Goal: Task Accomplishment & Management: Manage account settings

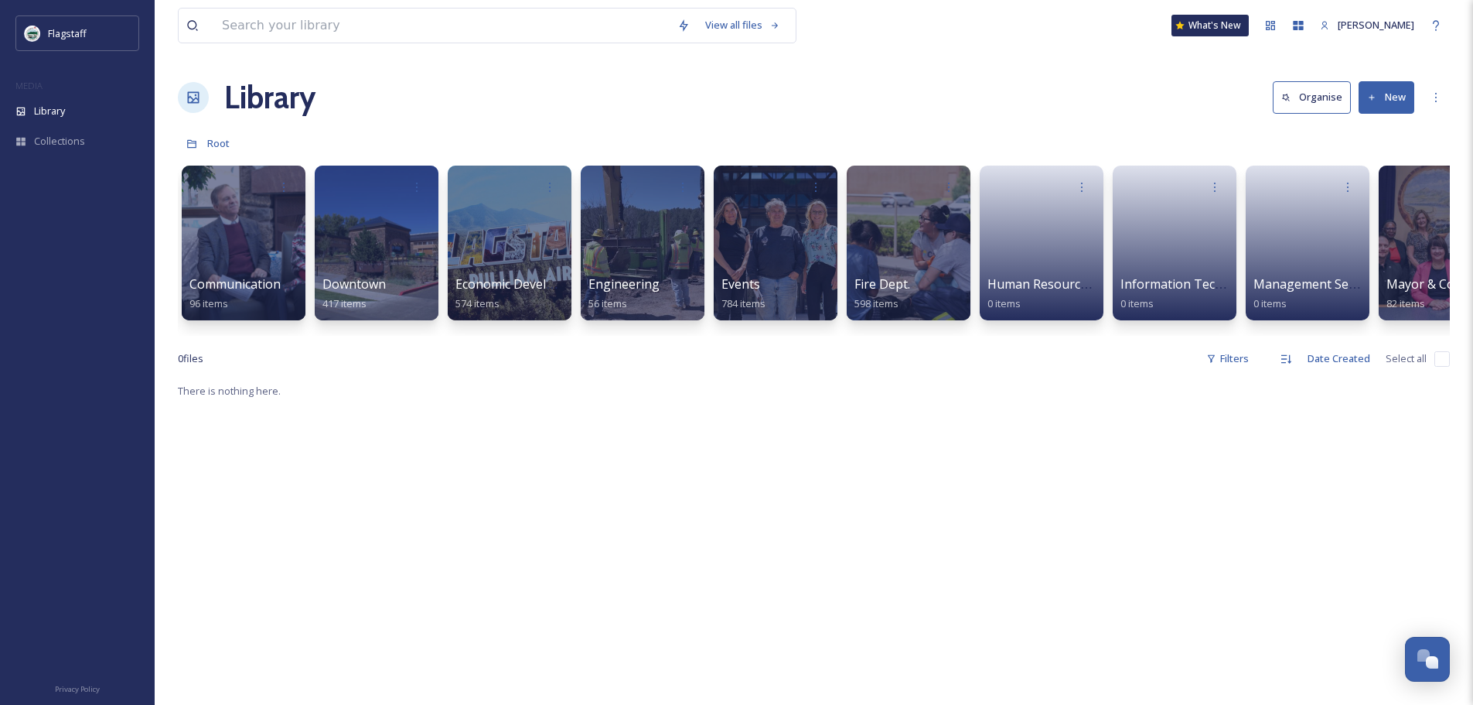
scroll to position [0, 145]
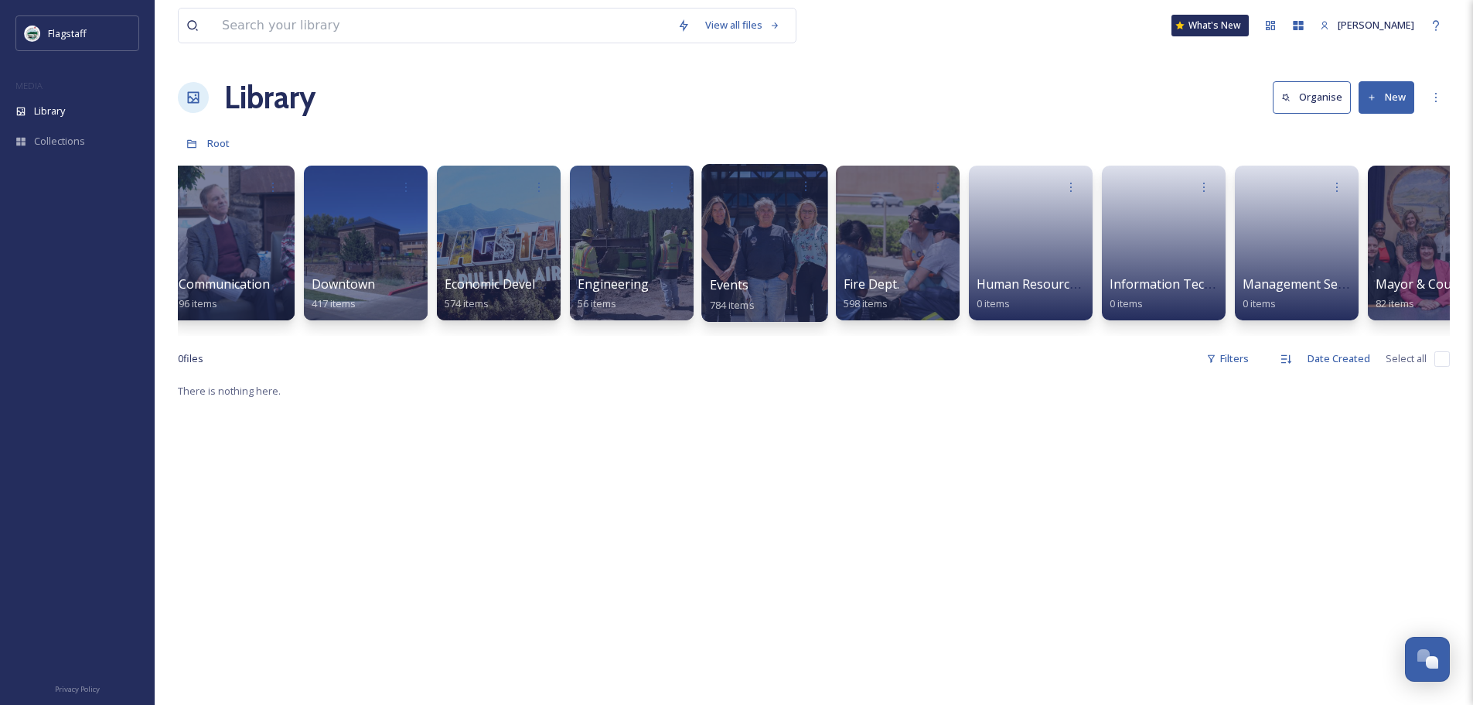
click at [779, 245] on div at bounding box center [765, 243] width 126 height 158
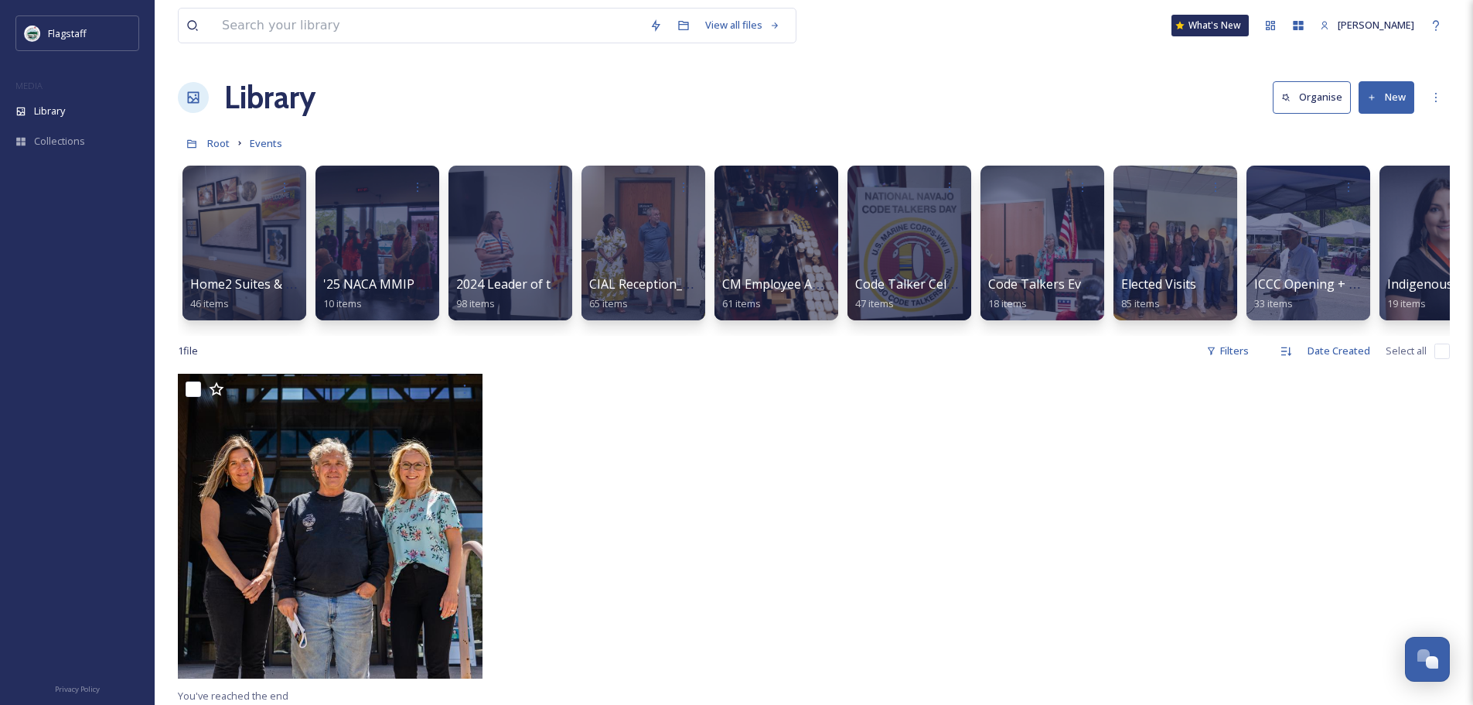
click at [1387, 102] on button "New" at bounding box center [1387, 97] width 56 height 32
click at [1363, 198] on span "Folder" at bounding box center [1368, 193] width 29 height 15
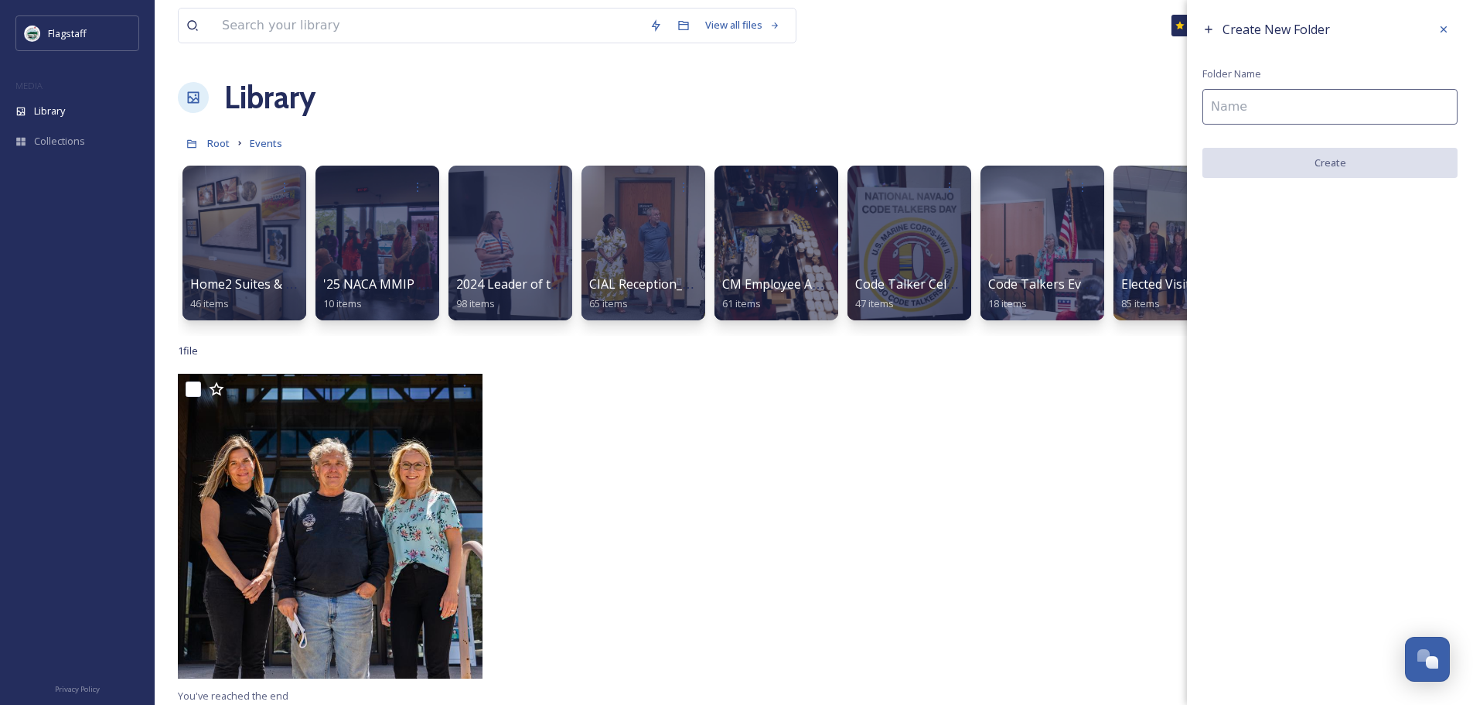
click at [1313, 122] on input at bounding box center [1330, 107] width 255 height 36
type input "'"
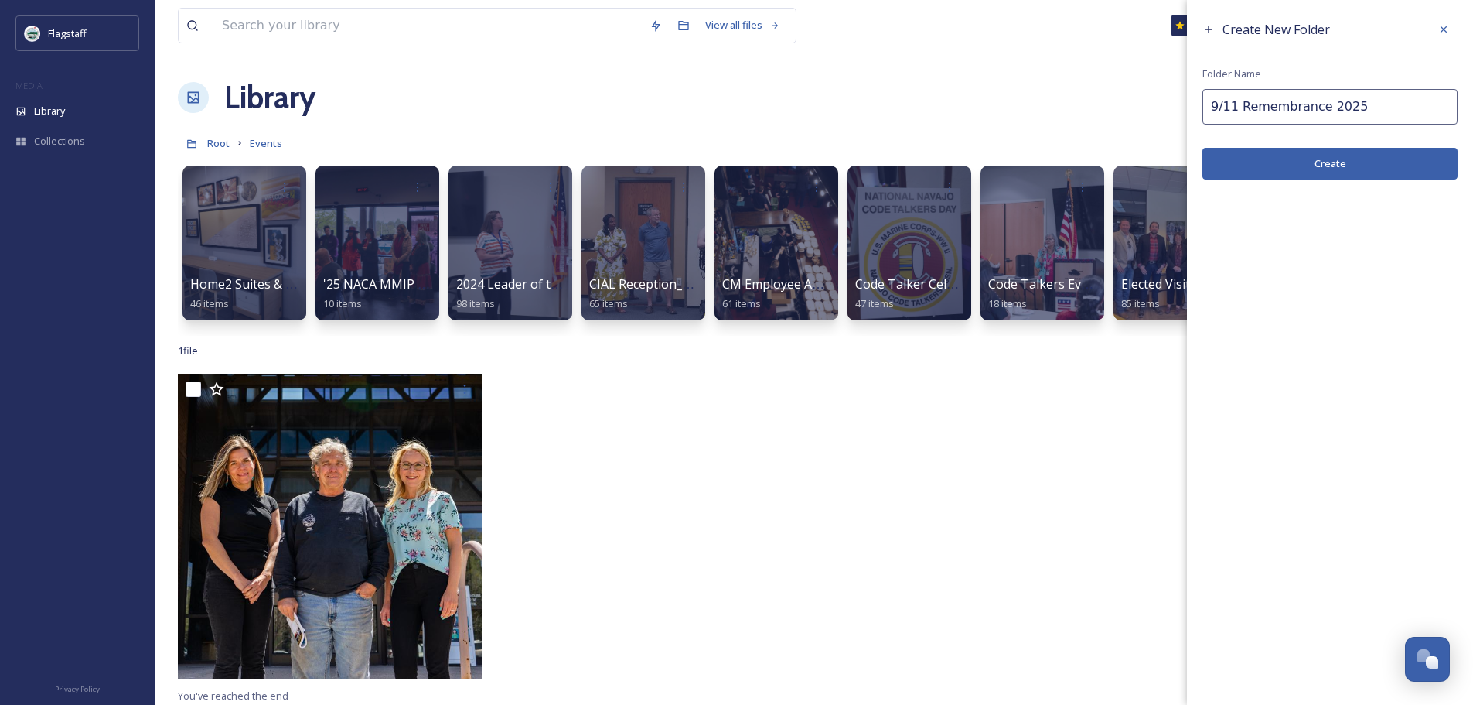
type input "9/11 Remembrance 2025"
click at [1274, 176] on button "Create" at bounding box center [1330, 164] width 255 height 32
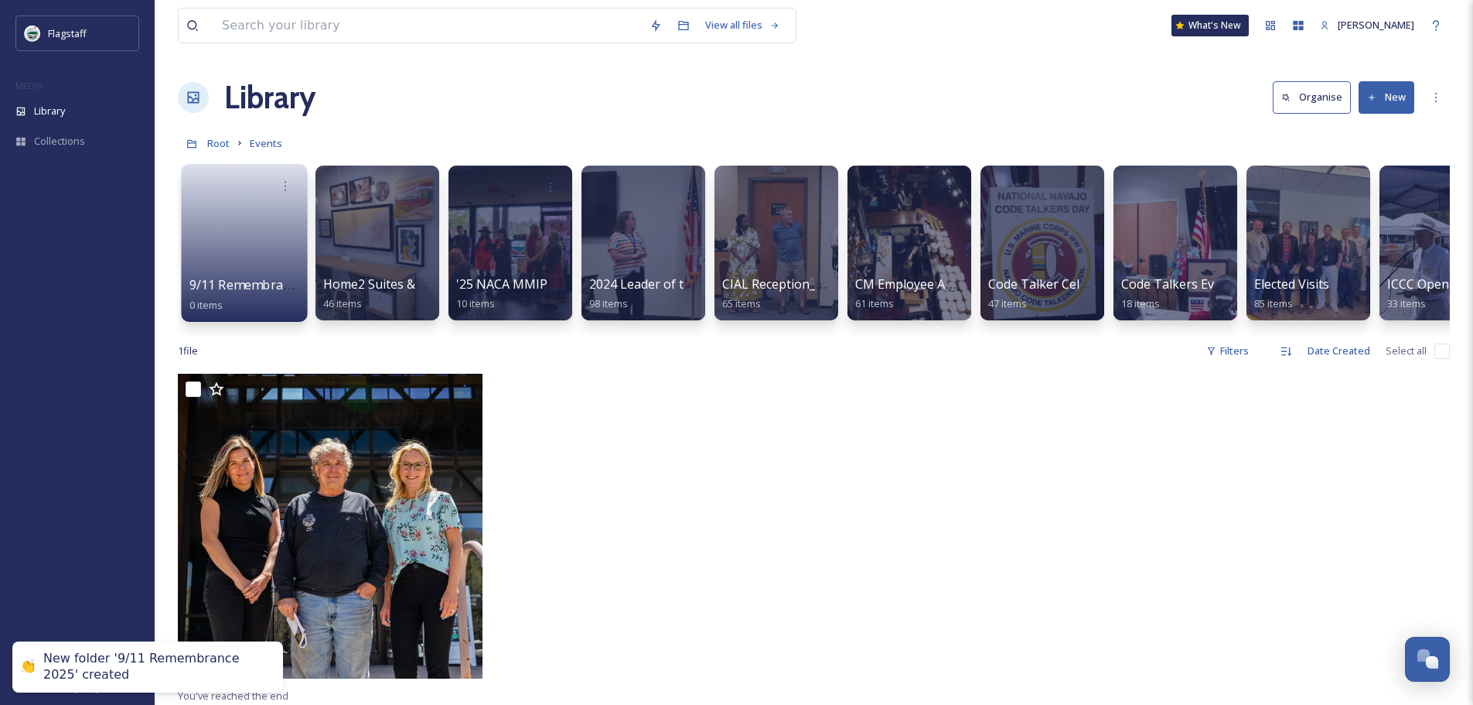
click at [247, 275] on link at bounding box center [244, 237] width 111 height 75
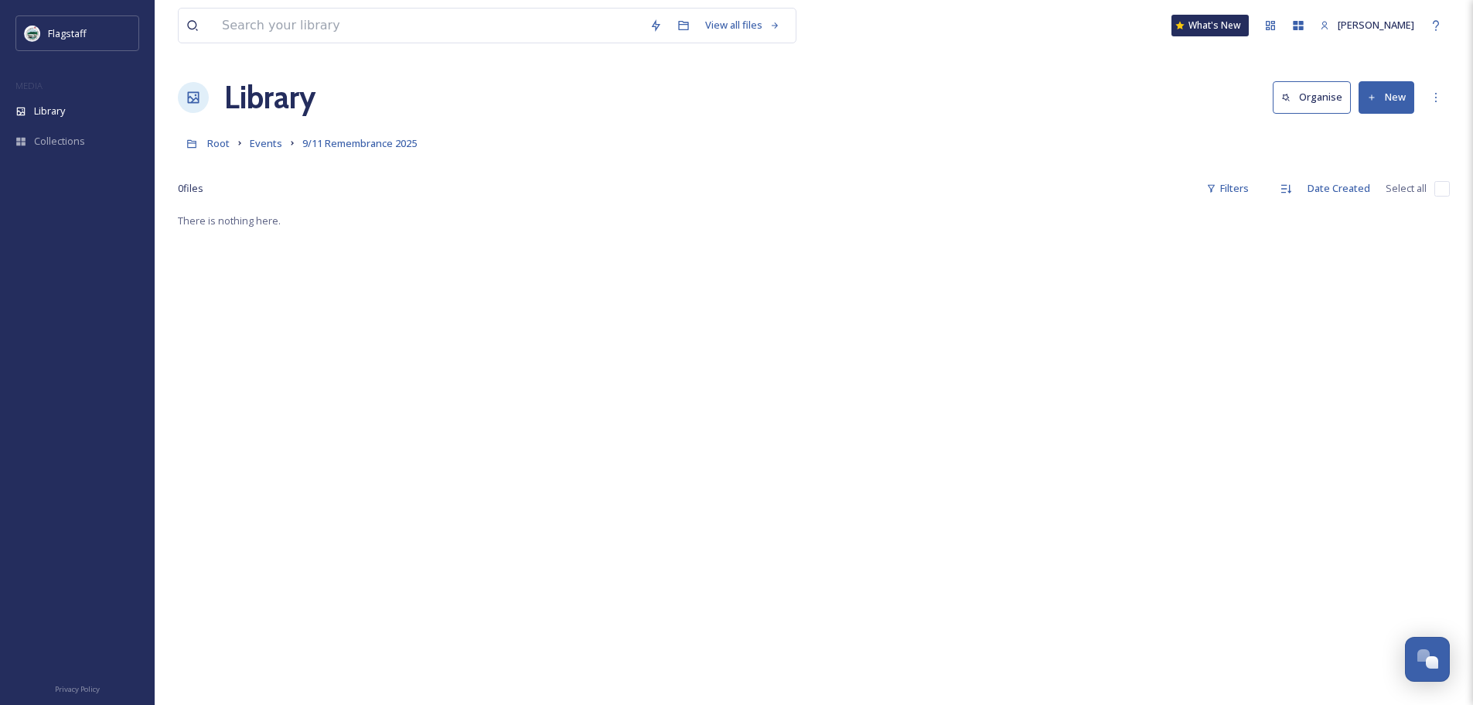
drag, startPoint x: 906, startPoint y: 291, endPoint x: 916, endPoint y: 292, distance: 10.1
click at [906, 292] on div "There is nothing here." at bounding box center [814, 563] width 1272 height 705
click at [1381, 100] on button "New" at bounding box center [1387, 97] width 56 height 32
click at [1373, 137] on span "File Upload" at bounding box center [1379, 133] width 51 height 15
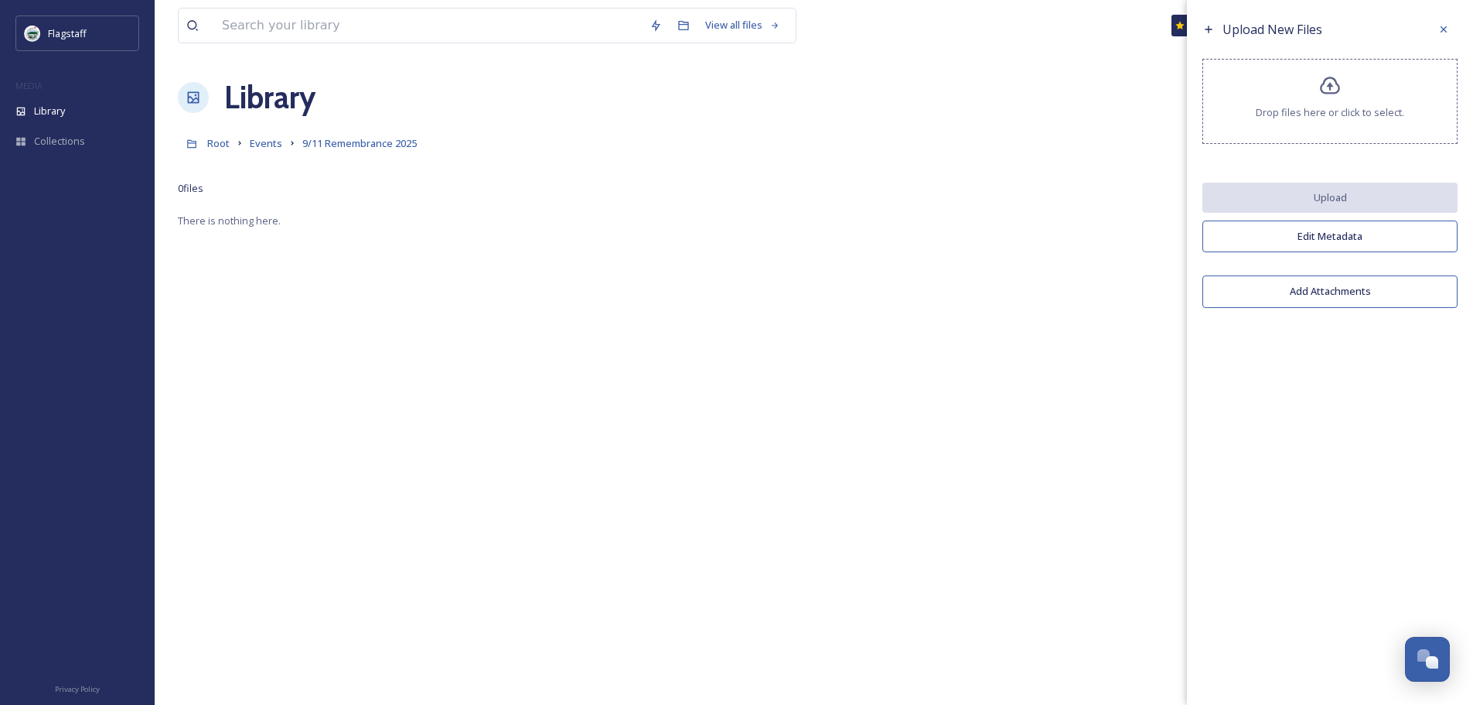
click at [1366, 107] on span "Drop files here or click to select." at bounding box center [1330, 112] width 149 height 15
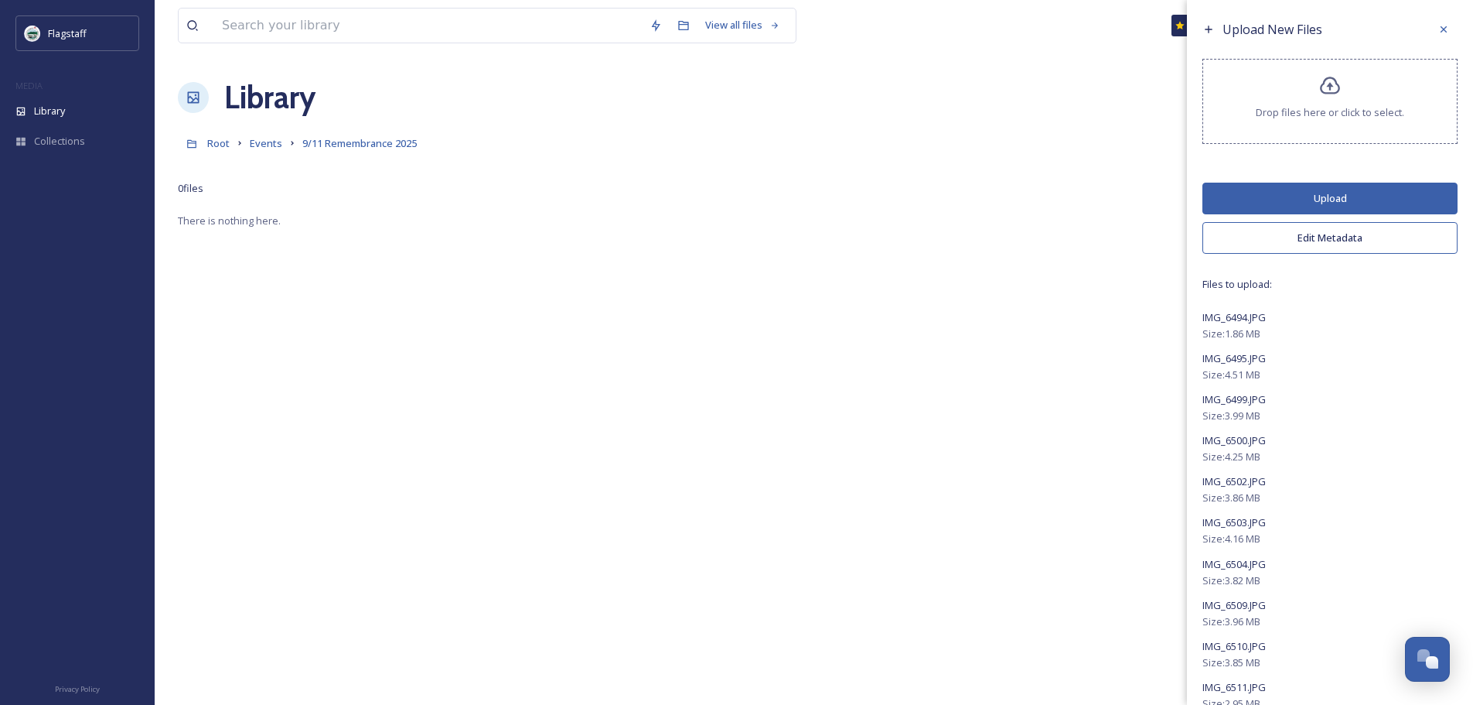
click at [1378, 184] on button "Upload" at bounding box center [1330, 199] width 255 height 32
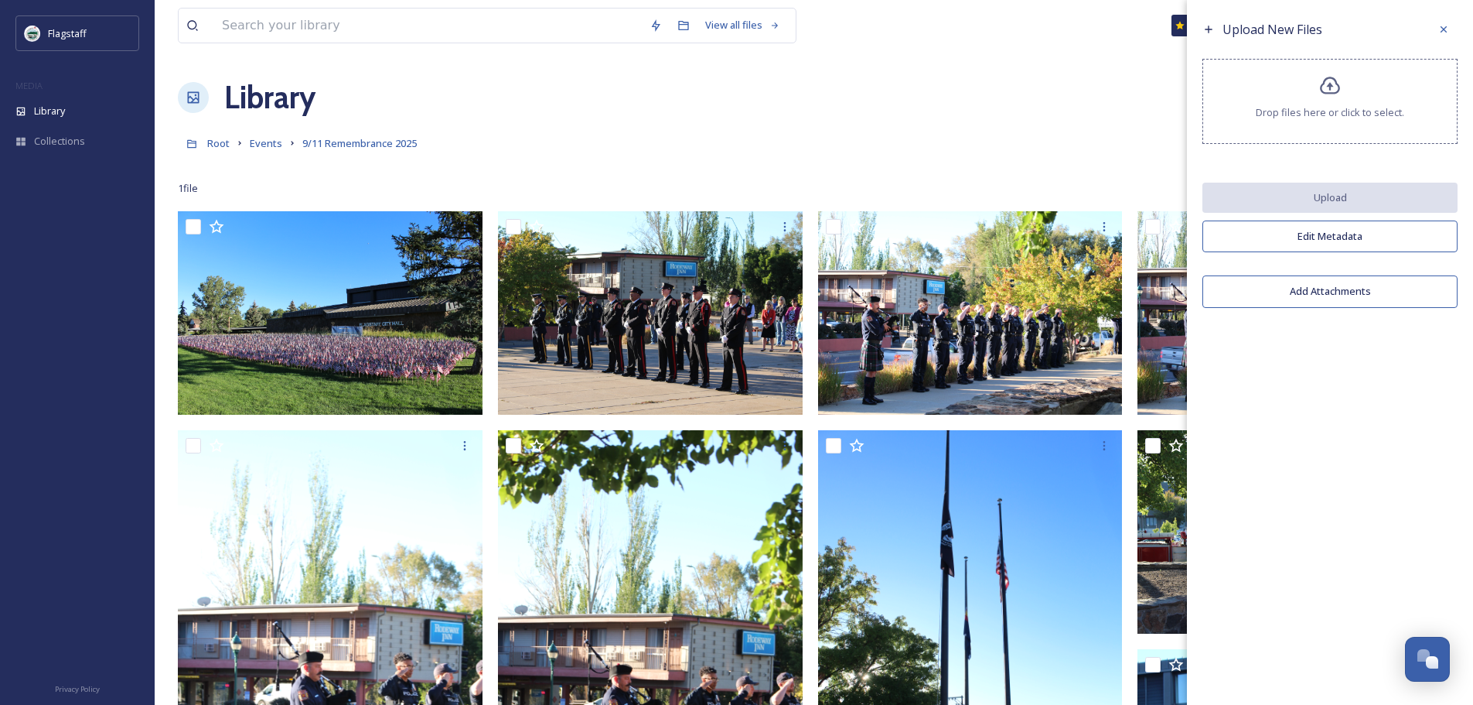
click at [1446, 32] on icon at bounding box center [1444, 29] width 12 height 12
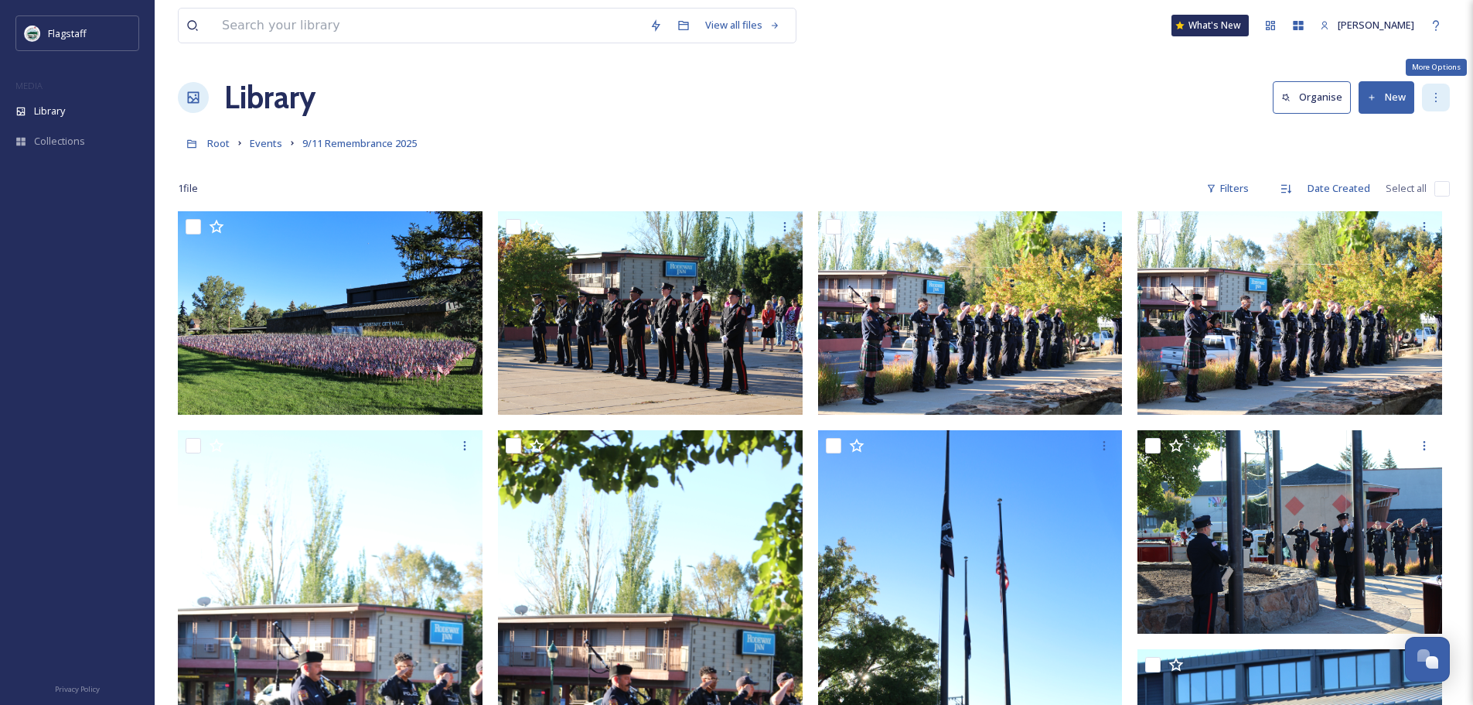
click at [1431, 106] on div "More Options" at bounding box center [1436, 98] width 28 height 28
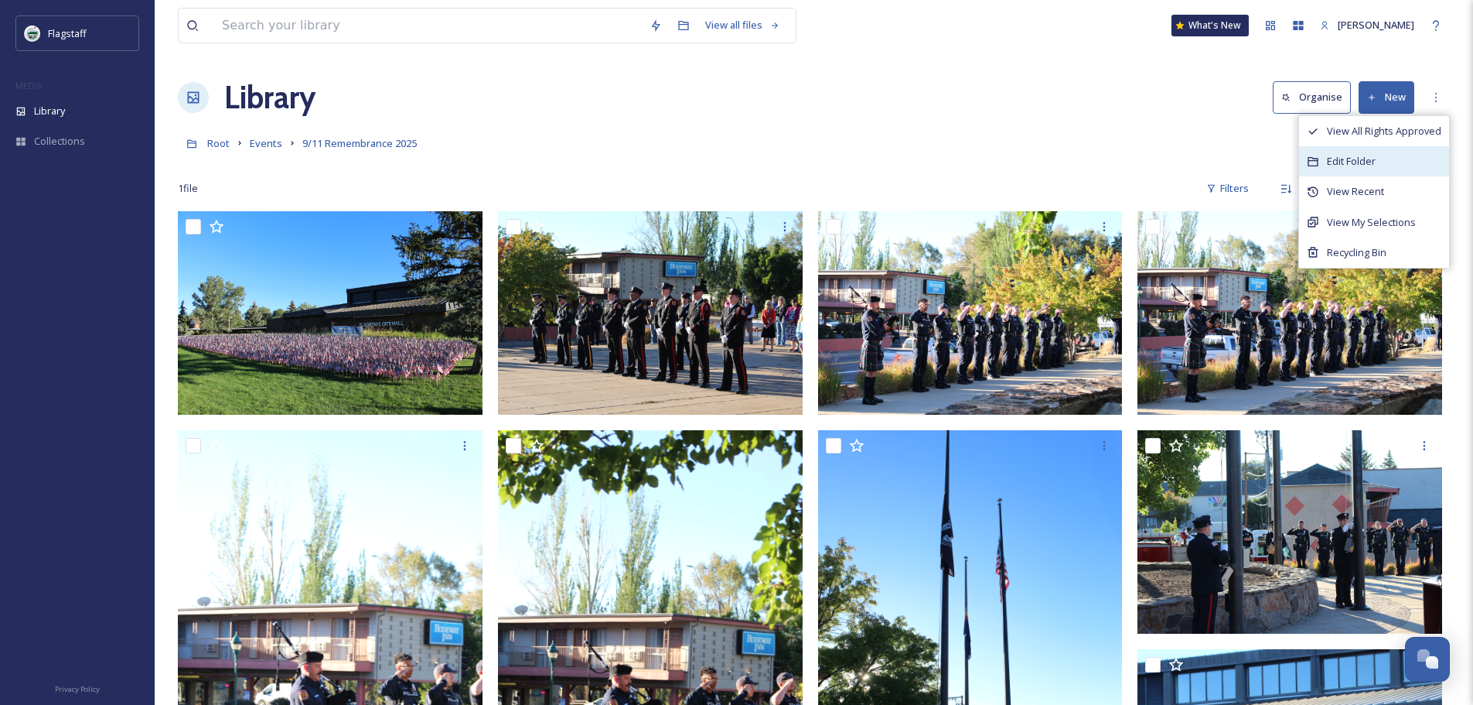
click at [1347, 172] on div "Edit Folder" at bounding box center [1374, 161] width 150 height 30
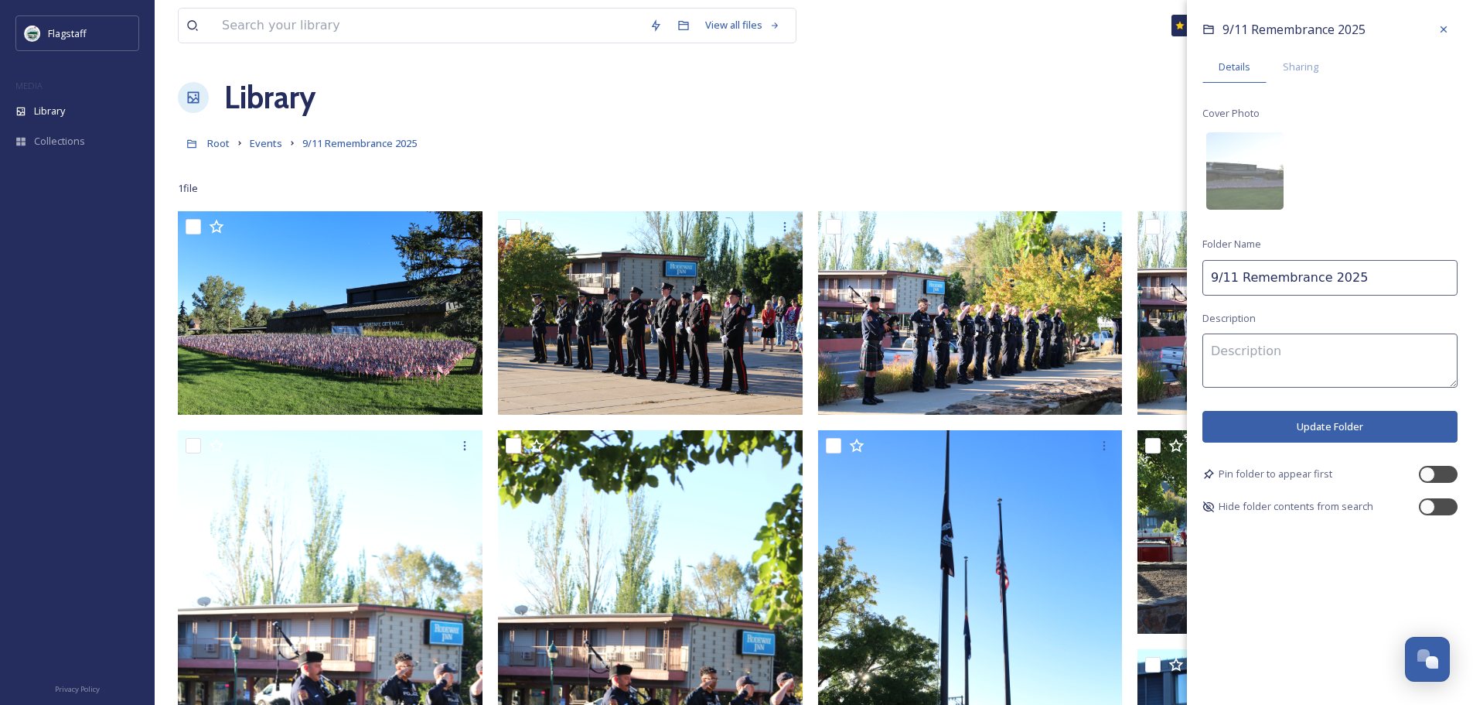
click at [1304, 87] on div "9/11 Remembrance 2025 Details Sharing Cover Photo Folder Name 9/11 Remembrance …" at bounding box center [1330, 265] width 286 height 531
click at [1306, 70] on span "Sharing" at bounding box center [1301, 67] width 36 height 15
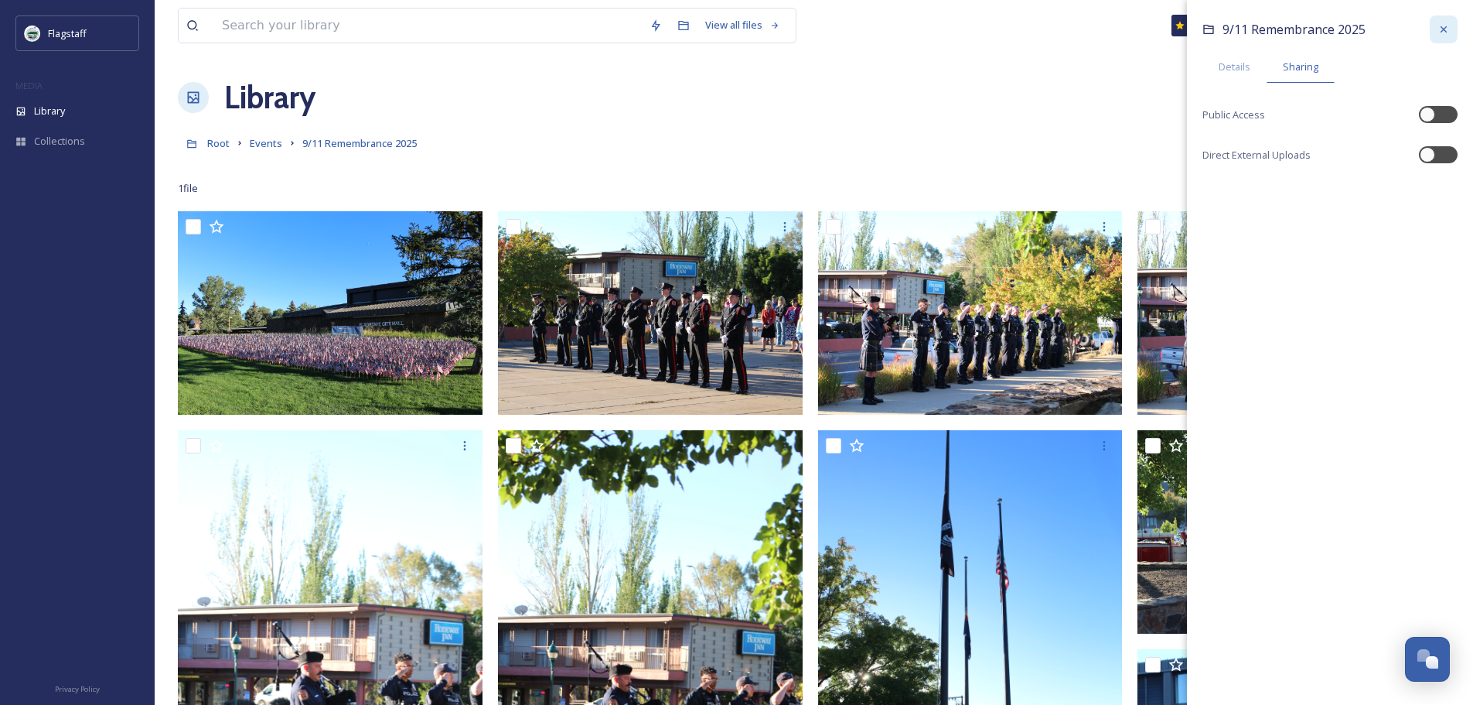
click at [1444, 35] on icon at bounding box center [1444, 29] width 12 height 12
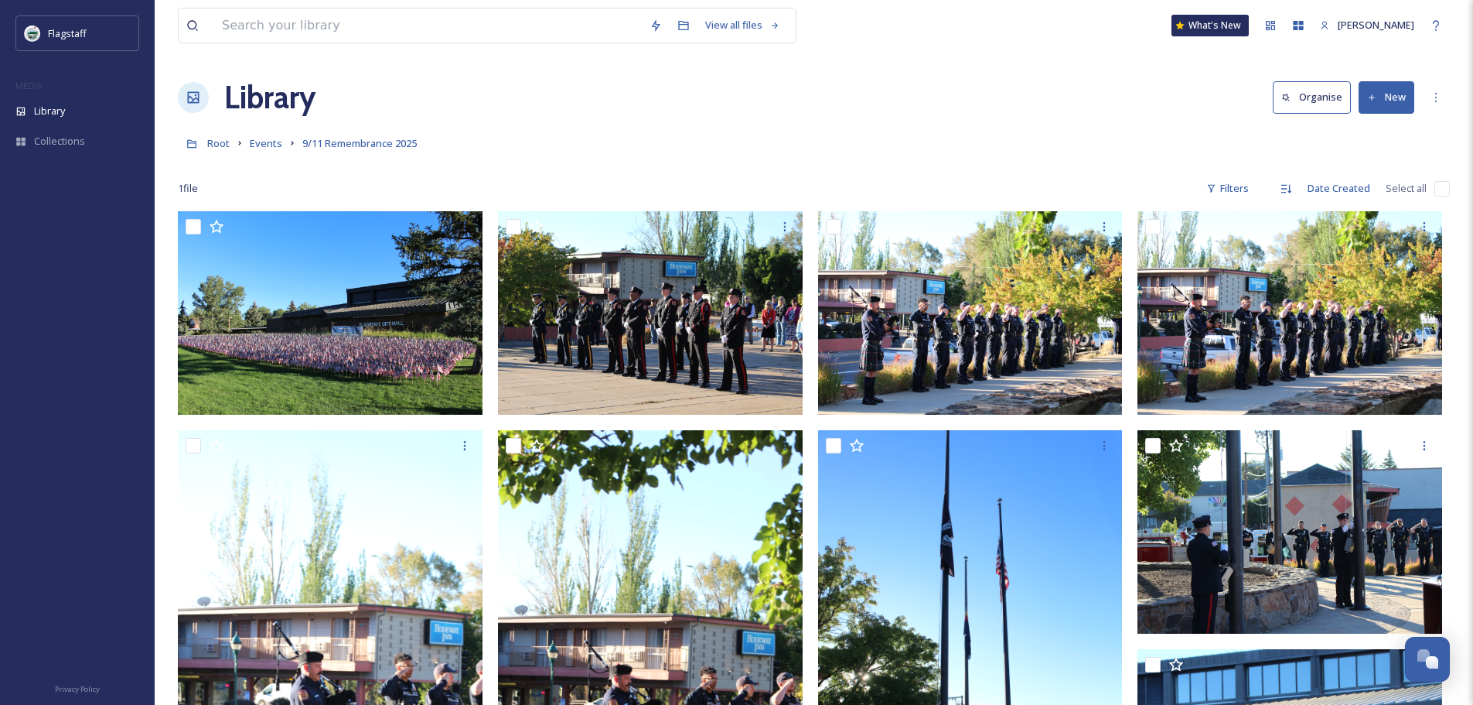
click at [1090, 81] on div "Library Organise New" at bounding box center [814, 97] width 1272 height 46
click at [208, 150] on span "Root" at bounding box center [218, 143] width 22 height 14
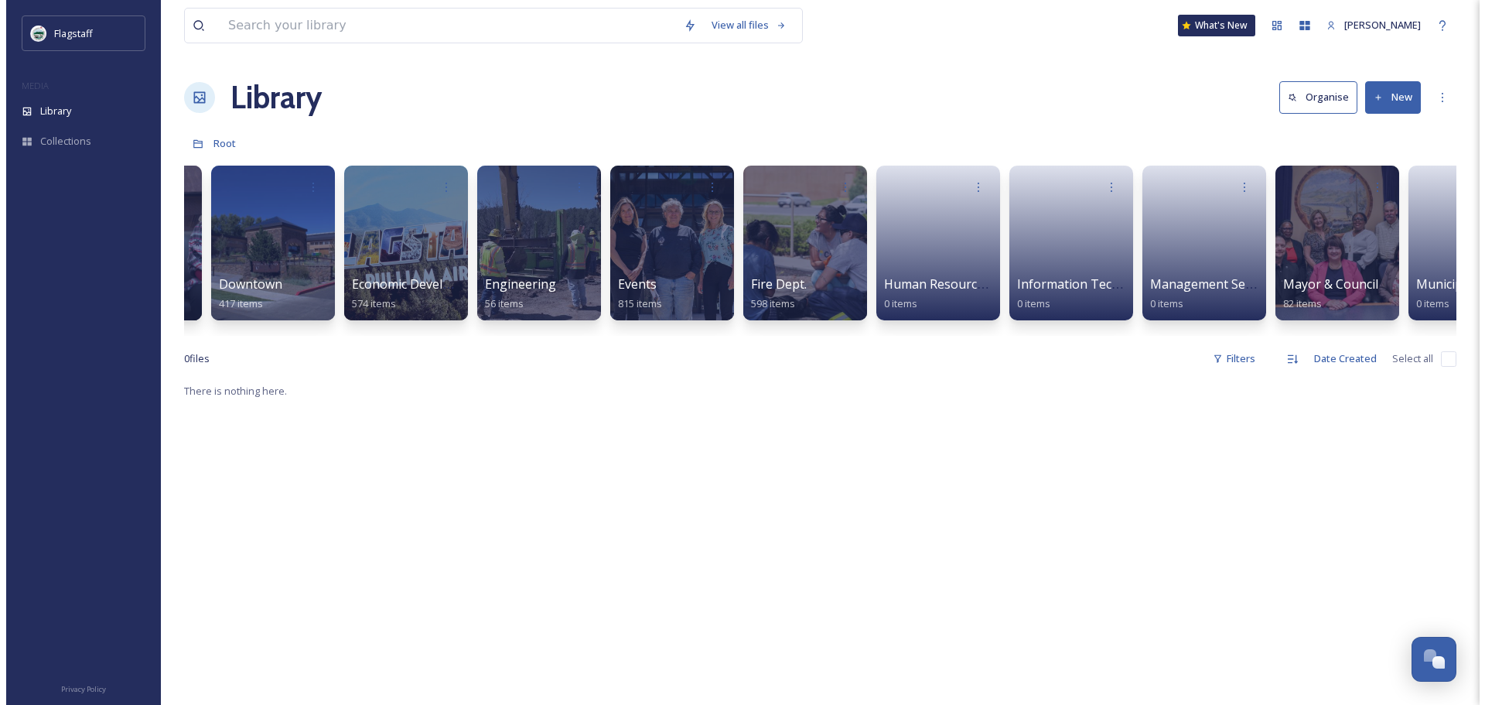
scroll to position [0, 237]
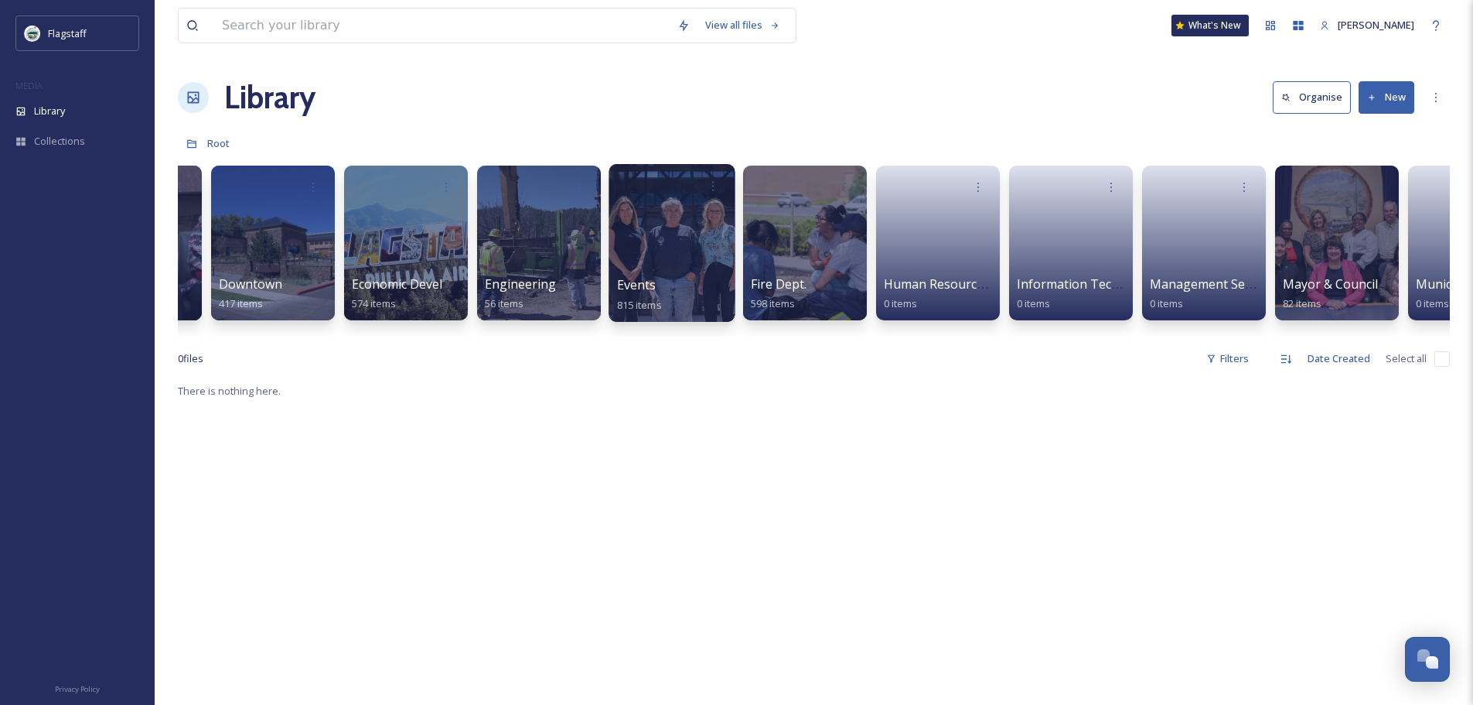
click at [674, 251] on div at bounding box center [672, 243] width 126 height 158
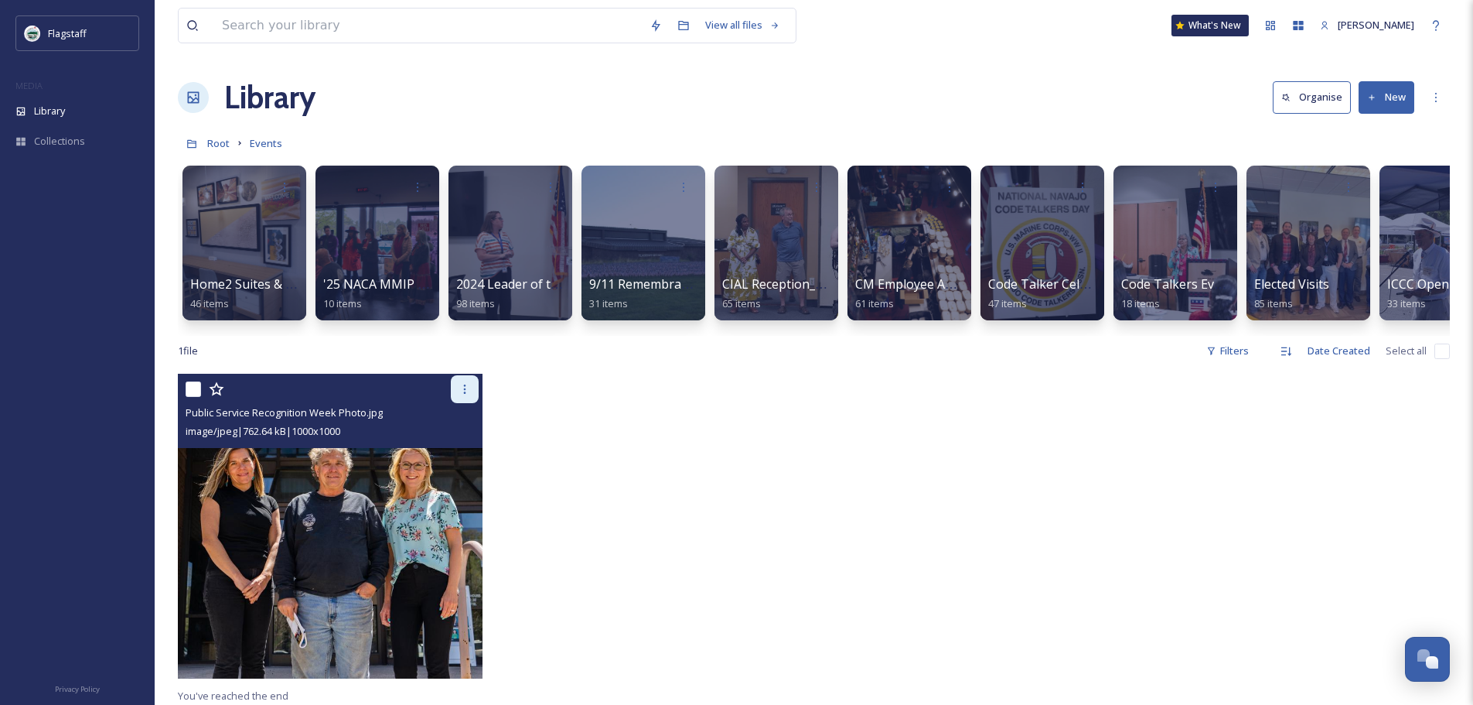
click at [471, 403] on div at bounding box center [465, 389] width 28 height 28
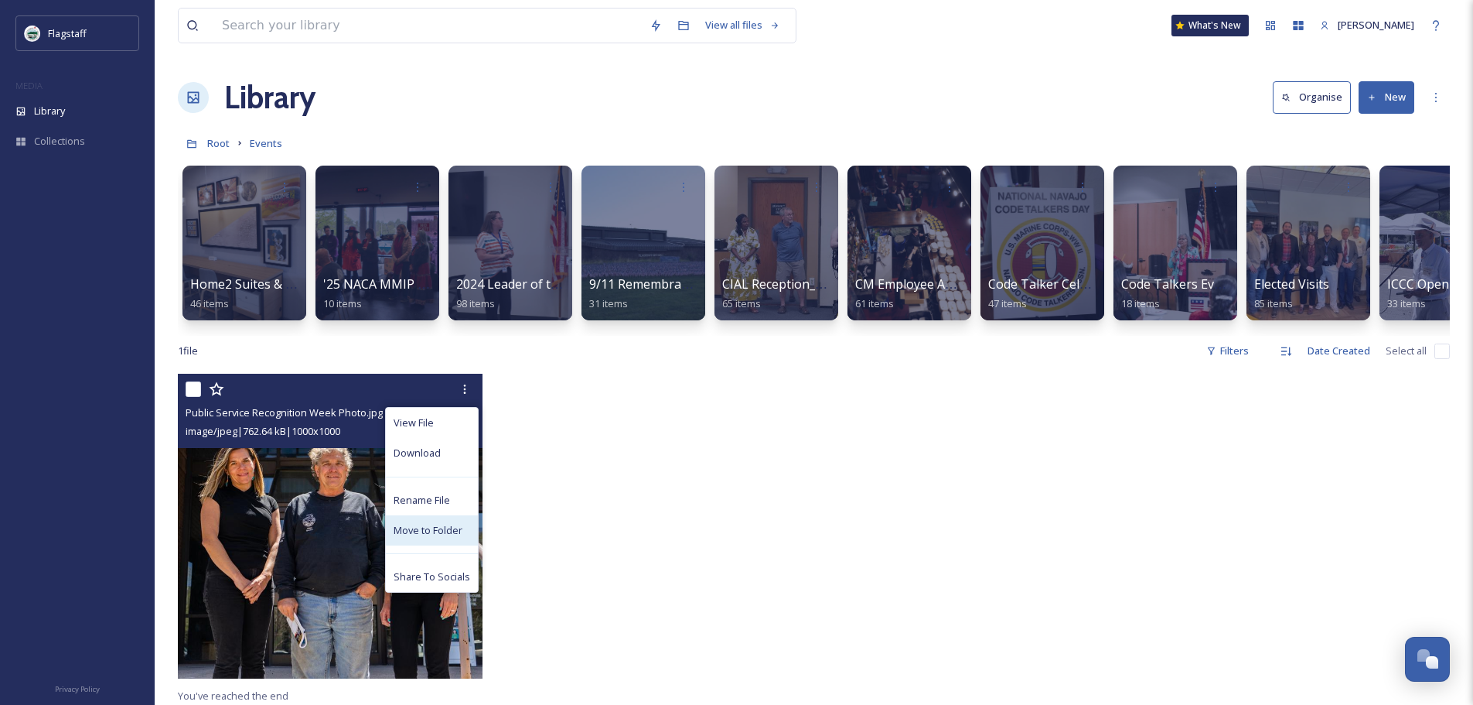
click at [449, 538] on span "Move to Folder" at bounding box center [428, 530] width 69 height 15
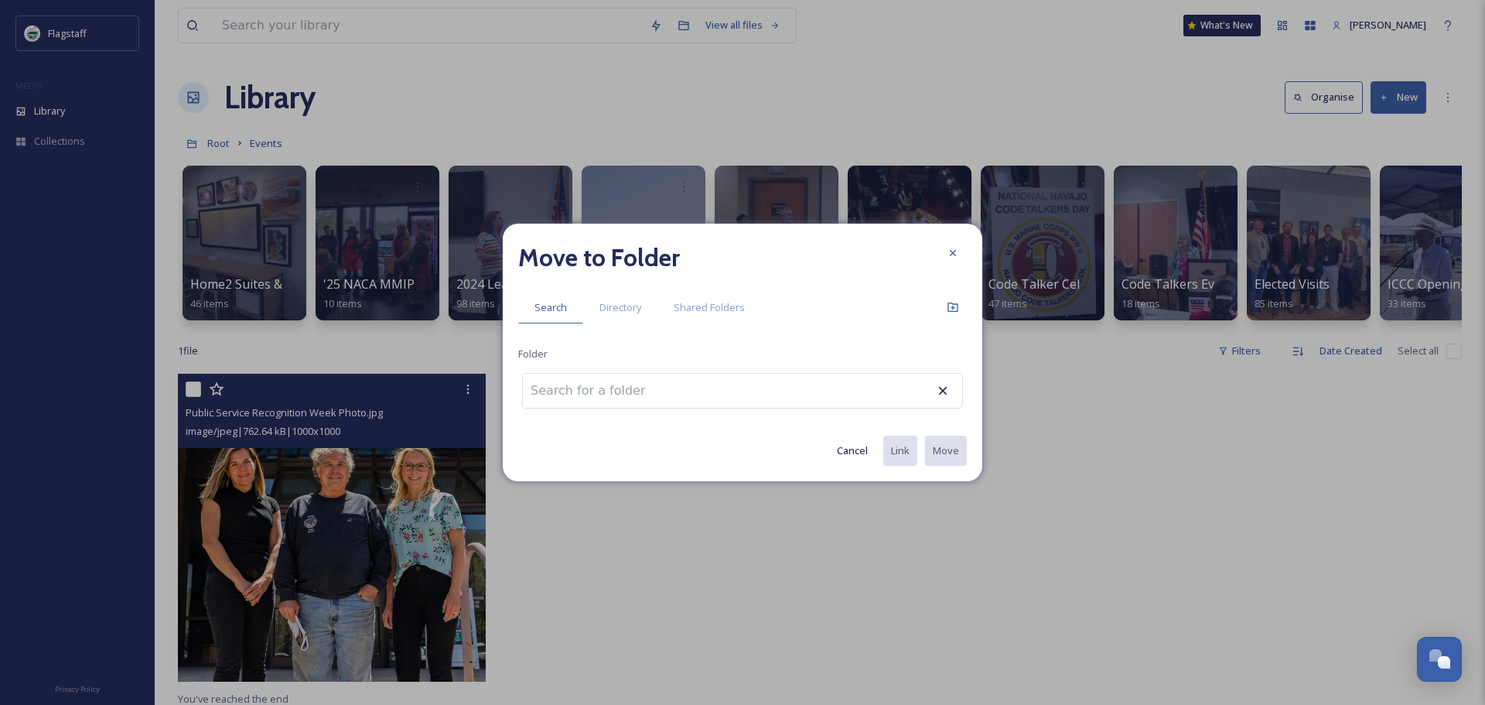
click at [615, 389] on input at bounding box center [608, 391] width 170 height 34
click at [622, 314] on span "Directory" at bounding box center [620, 307] width 42 height 15
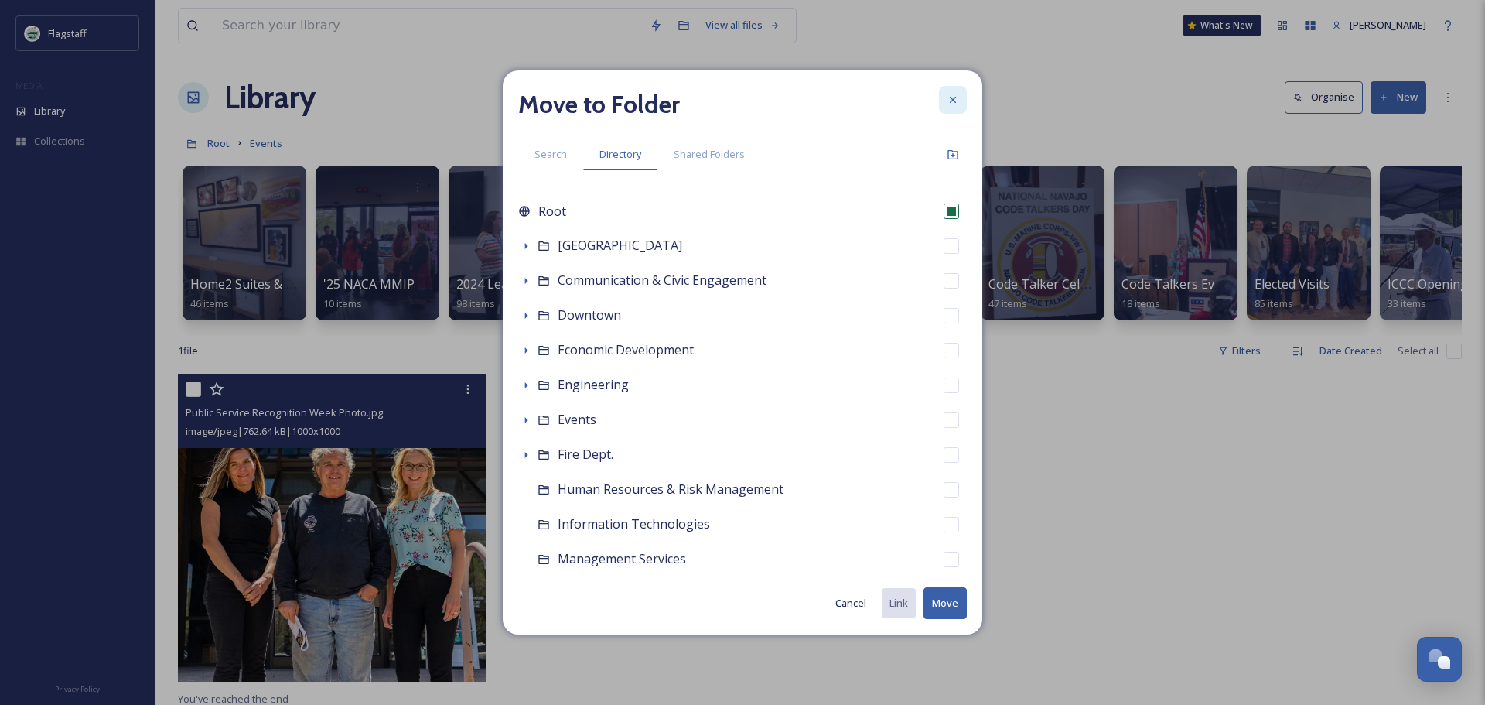
click at [958, 102] on icon at bounding box center [953, 100] width 12 height 12
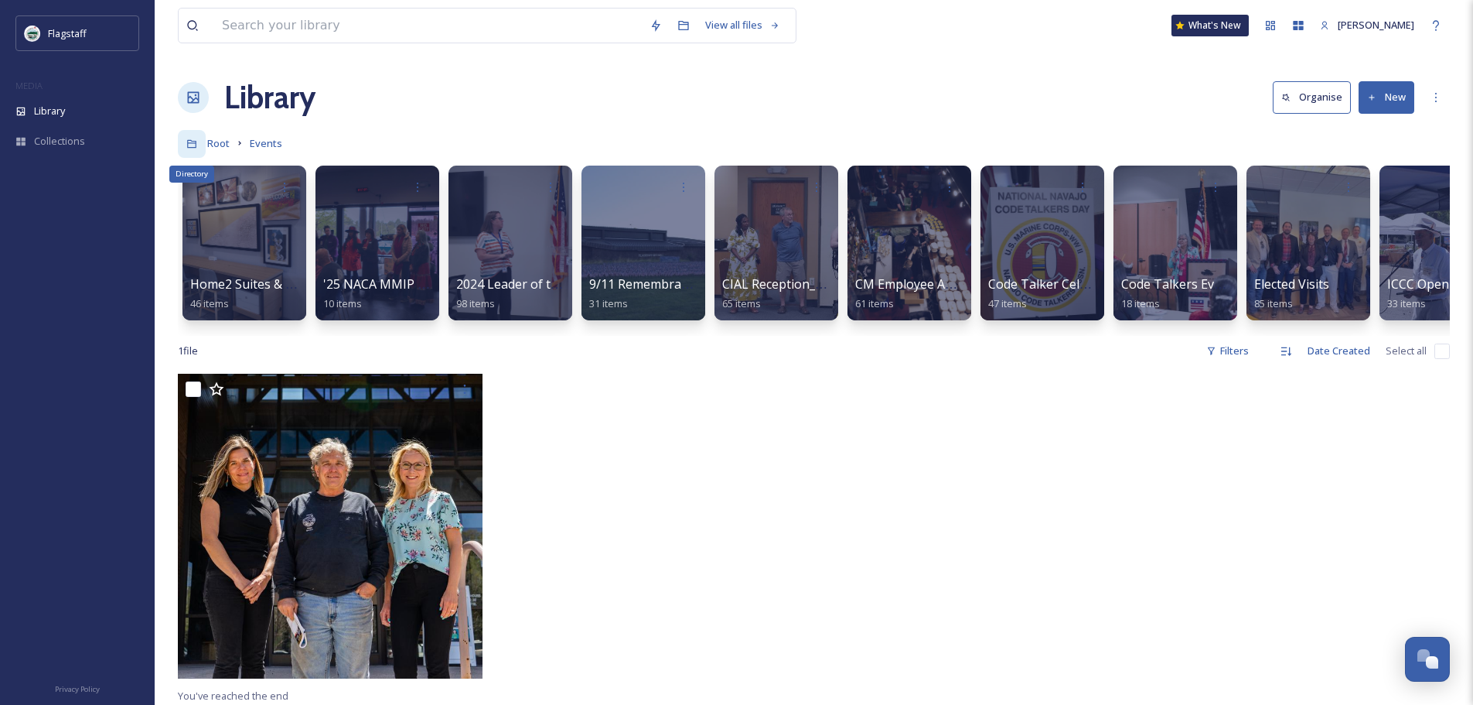
click at [200, 152] on div "Directory" at bounding box center [192, 144] width 28 height 28
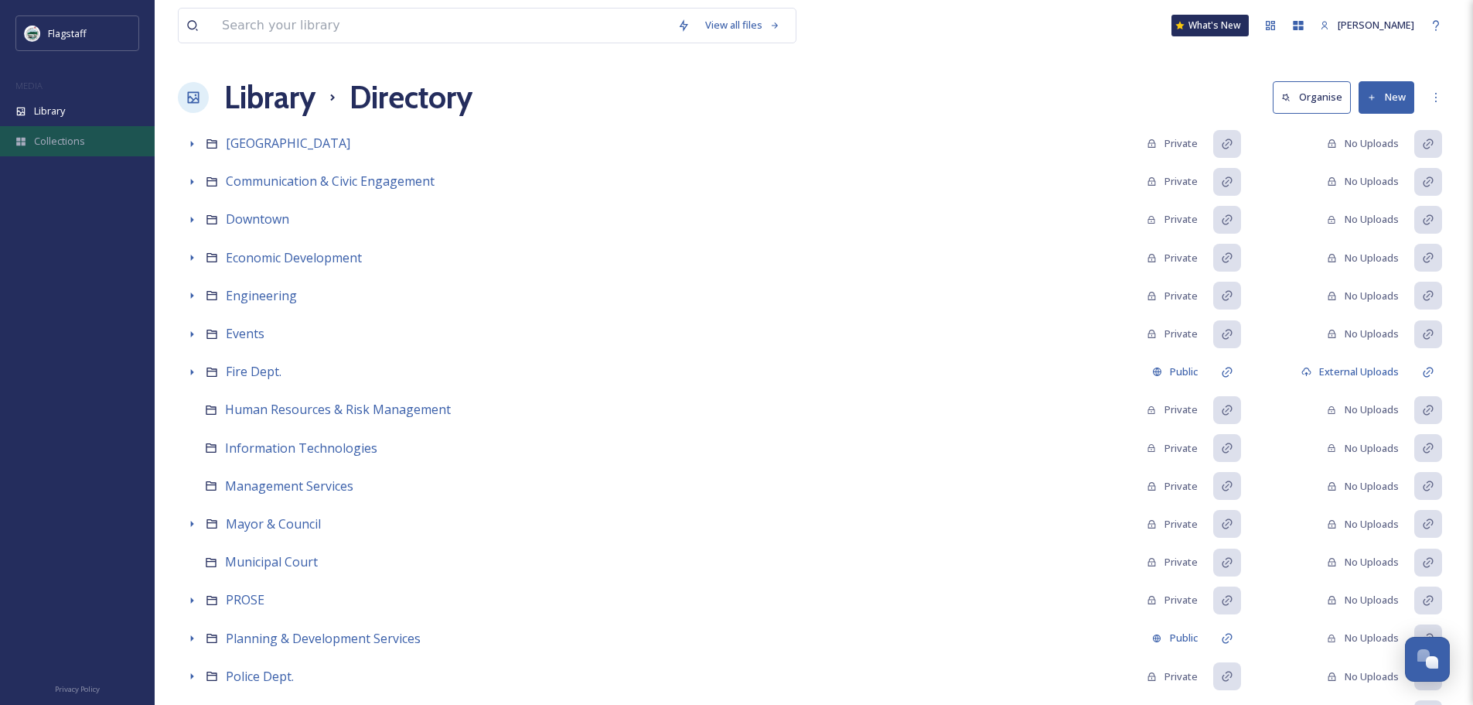
click at [54, 128] on div "Collections" at bounding box center [77, 141] width 155 height 30
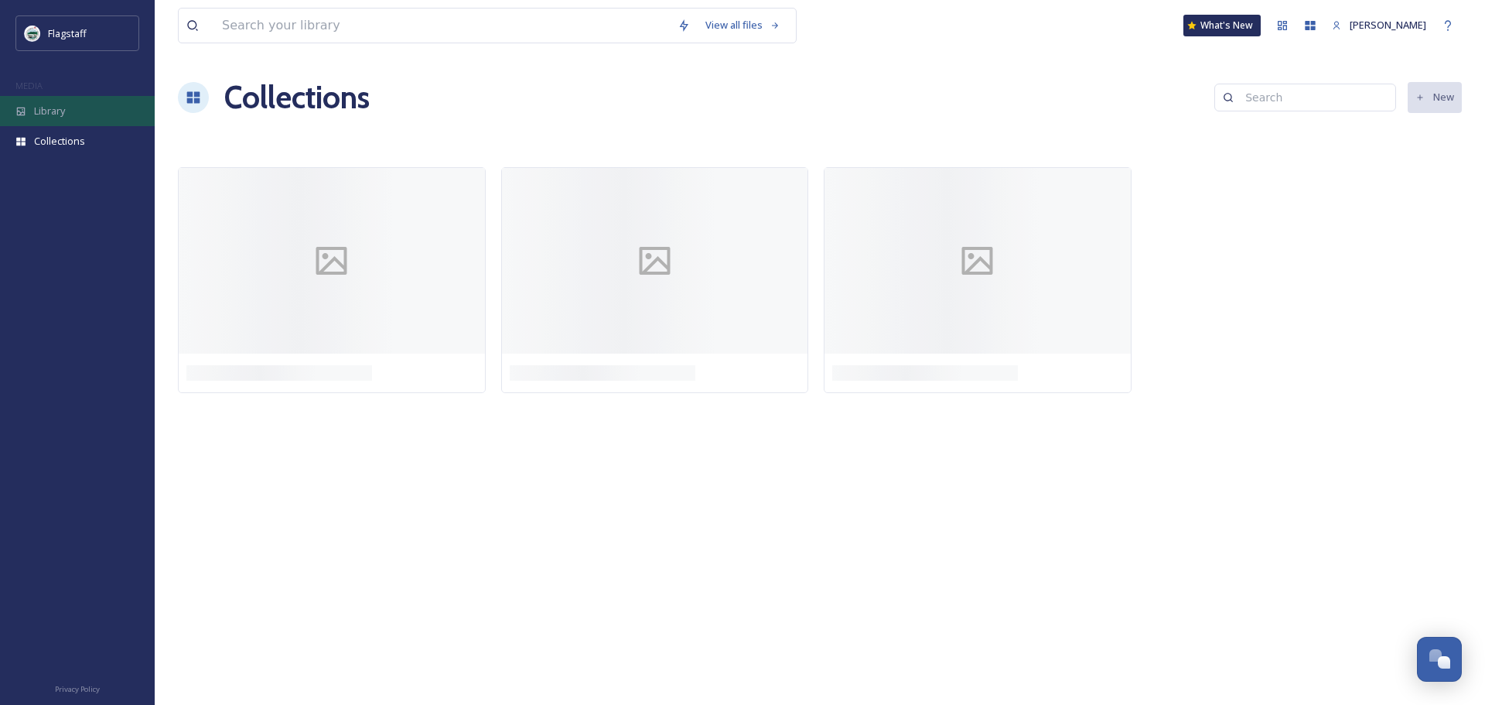
click at [54, 123] on div "Library" at bounding box center [77, 111] width 155 height 30
